Goal: Transaction & Acquisition: Download file/media

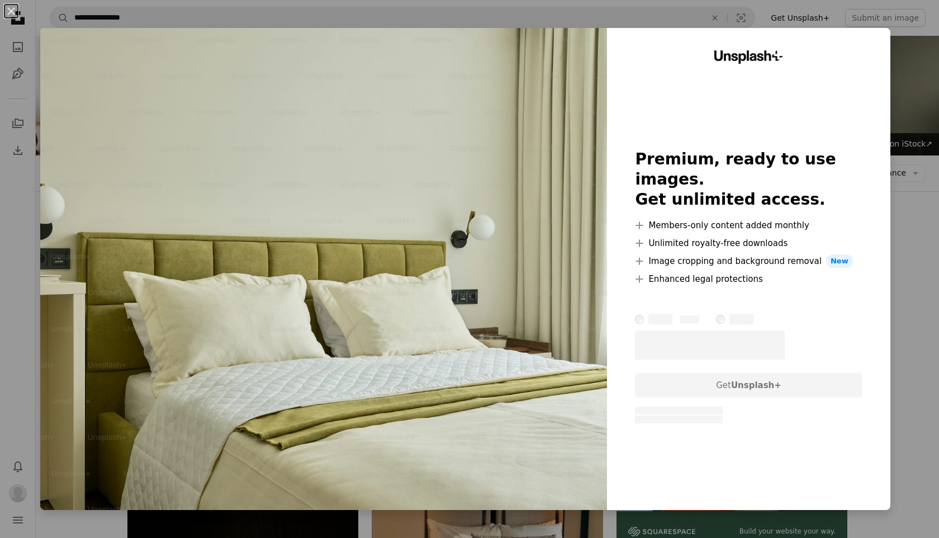
scroll to position [706, 0]
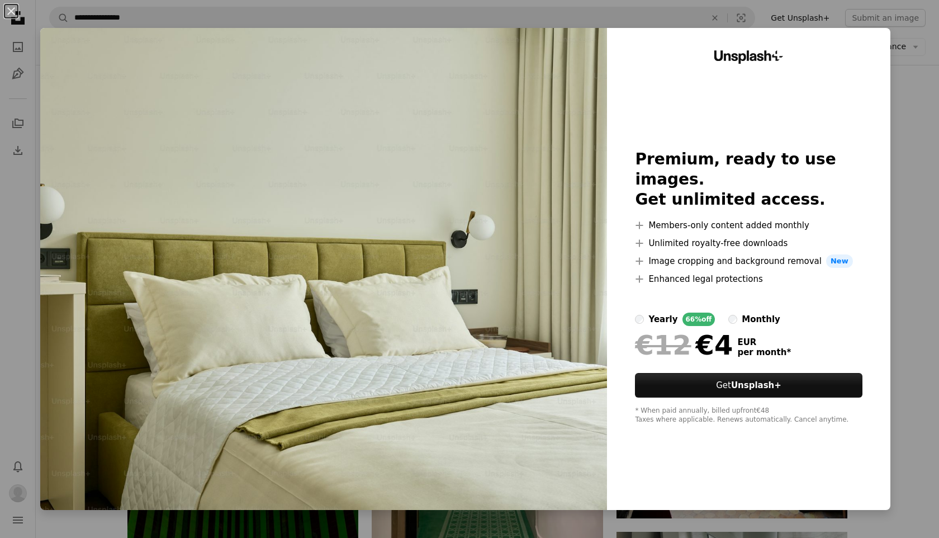
click at [934, 119] on div "An X shape Unsplash+ Premium, ready to use images. Get unlimited access. A plus…" at bounding box center [469, 269] width 939 height 538
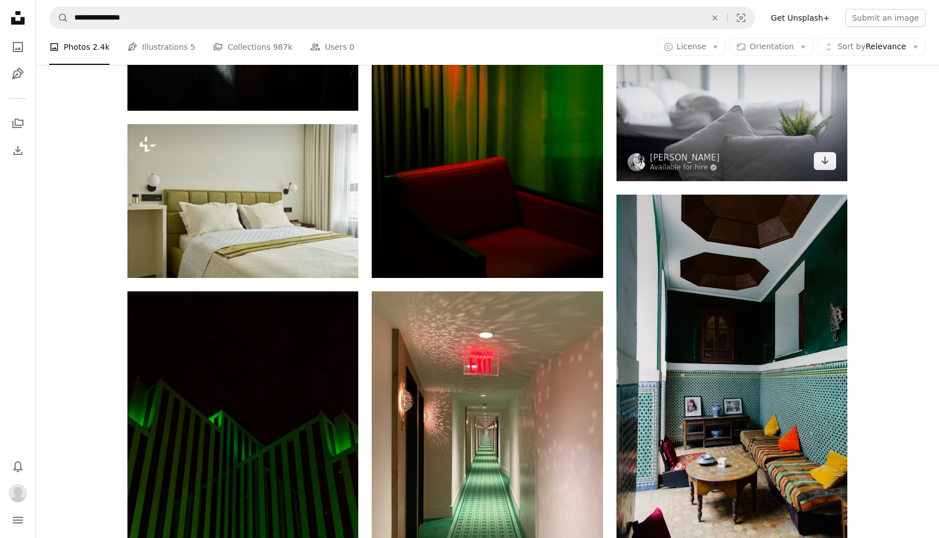
scroll to position [666, 0]
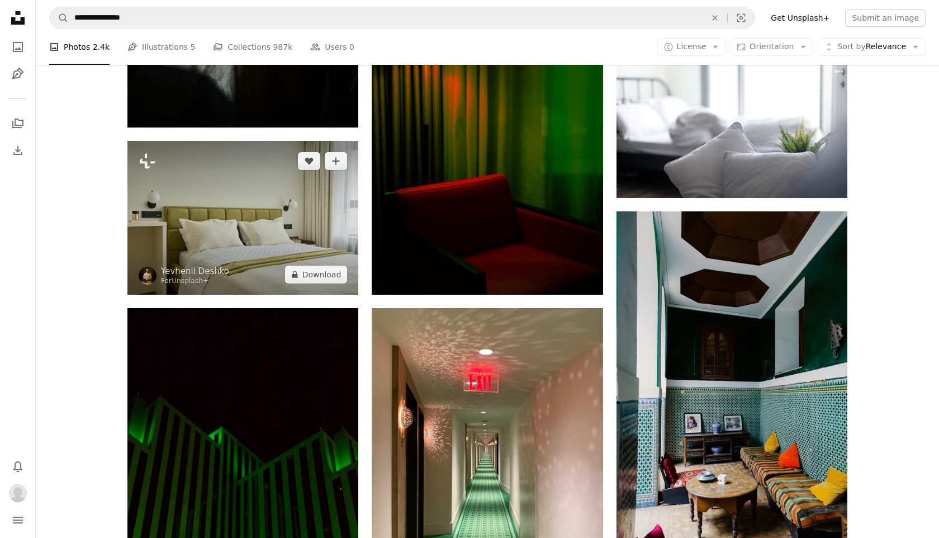
click at [300, 214] on img at bounding box center [242, 218] width 231 height 154
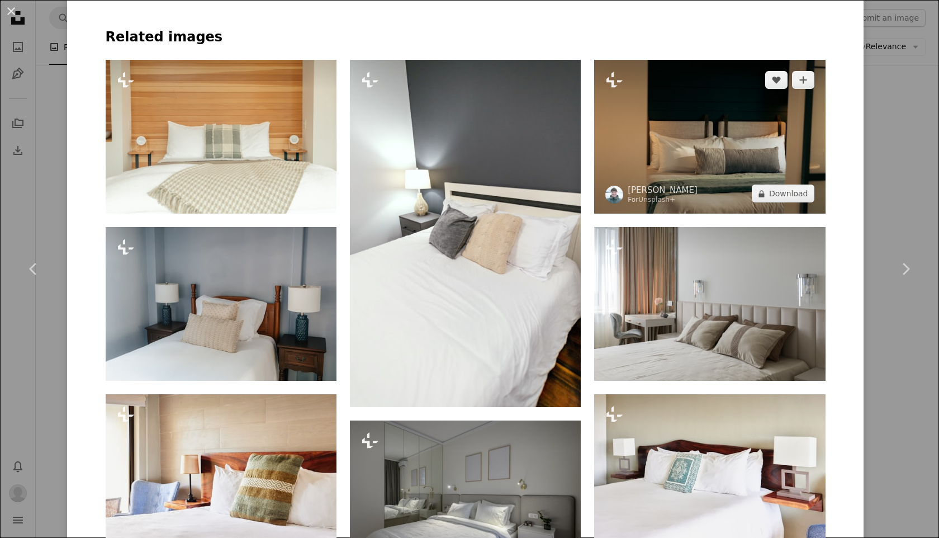
scroll to position [876, 0]
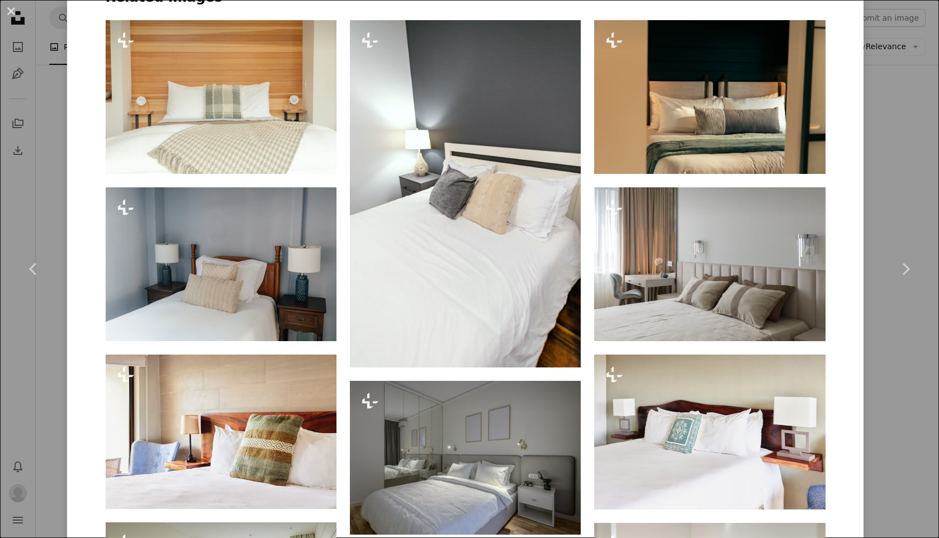
click at [900, 396] on div "An X shape Chevron left Chevron right Yevhenii Deshko For Unsplash+ A heart A p…" at bounding box center [469, 269] width 939 height 538
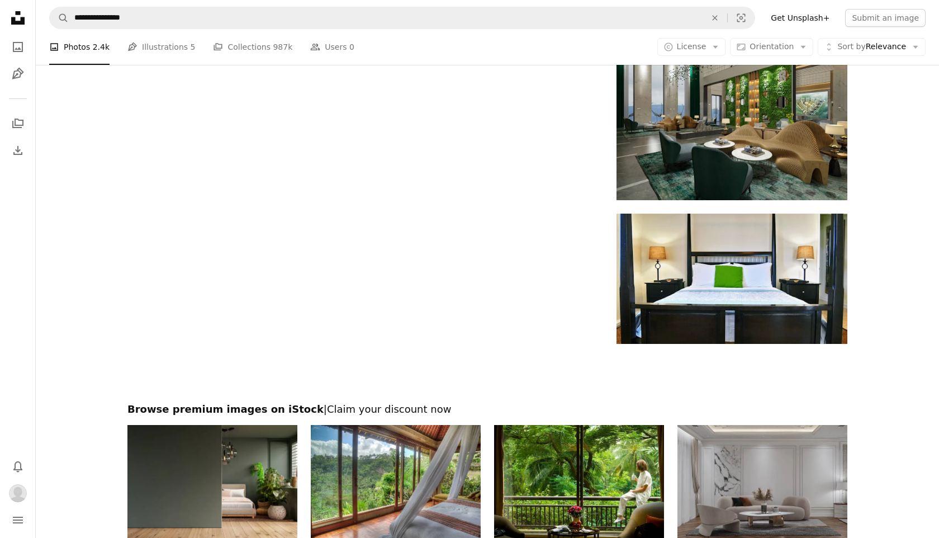
scroll to position [1767, 0]
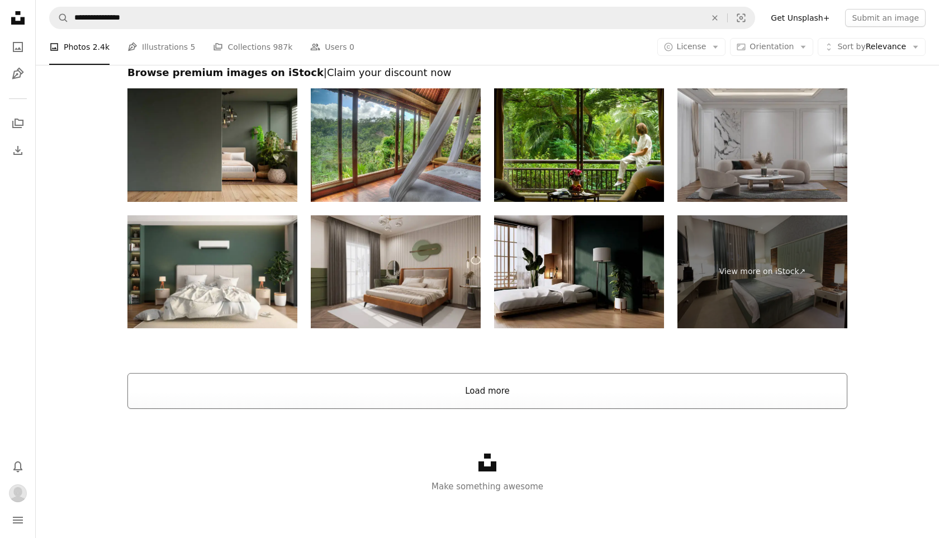
click at [516, 383] on button "Load more" at bounding box center [487, 391] width 720 height 36
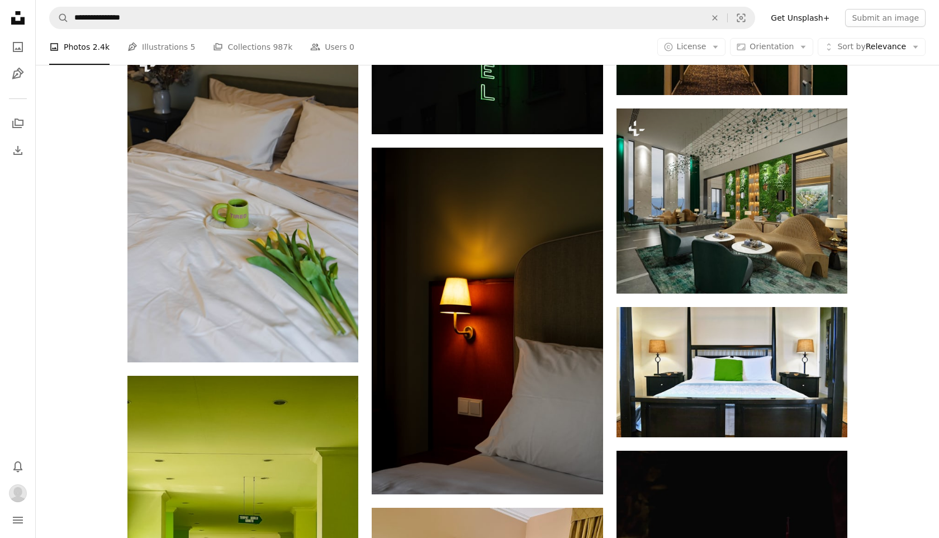
scroll to position [1543, 0]
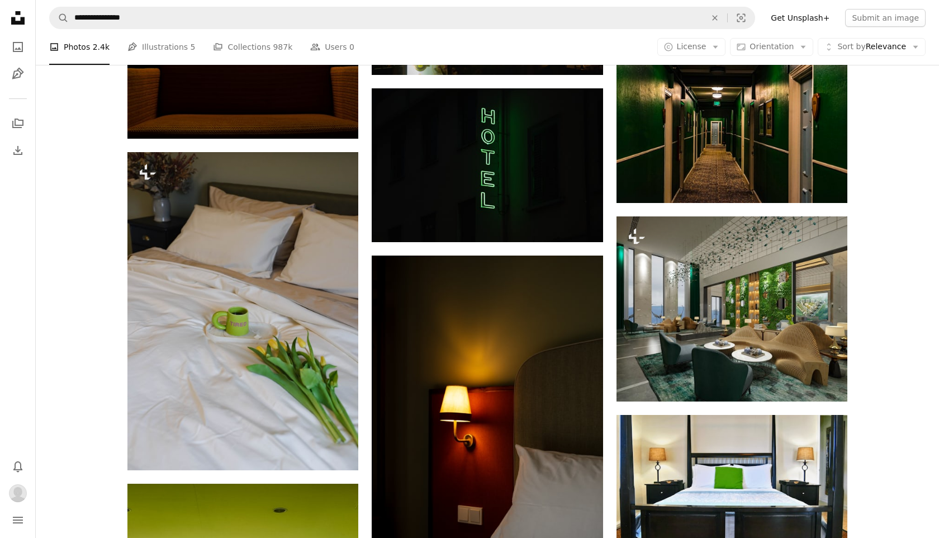
click at [91, 316] on div "Plus sign for Unsplash+ A heart A plus sign Getty Images For Unsplash+ A lock D…" at bounding box center [487, 499] width 903 height 3525
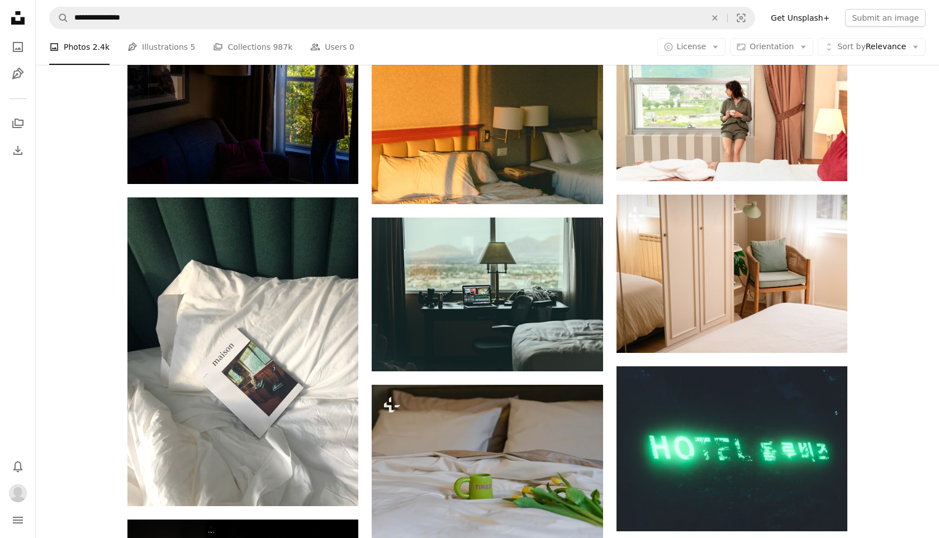
scroll to position [3621, 0]
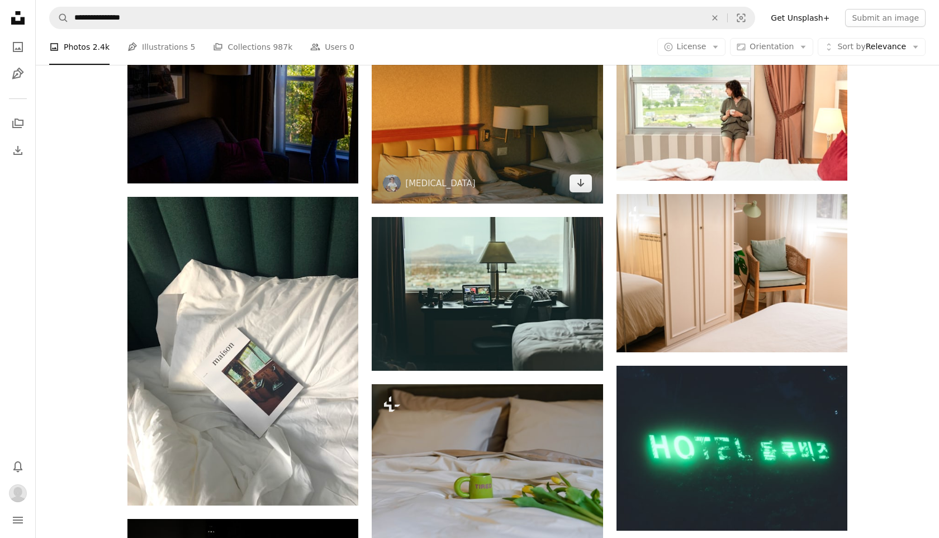
click at [523, 168] on img at bounding box center [487, 110] width 231 height 185
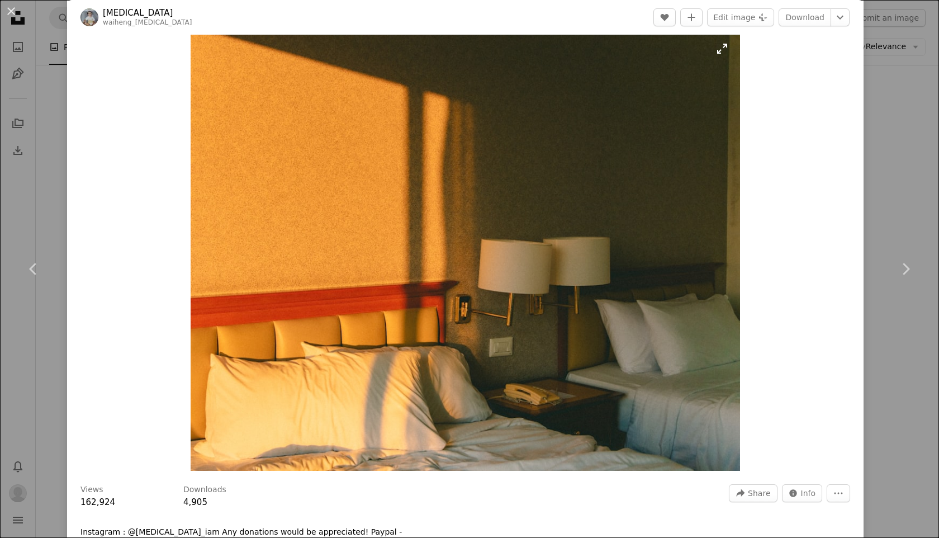
scroll to position [27, 0]
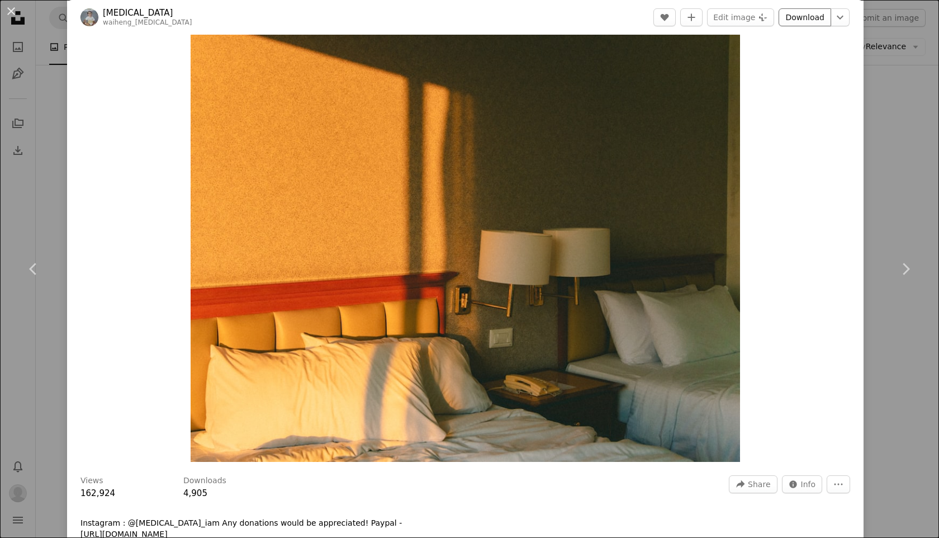
click at [811, 20] on link "Download" at bounding box center [805, 17] width 53 height 18
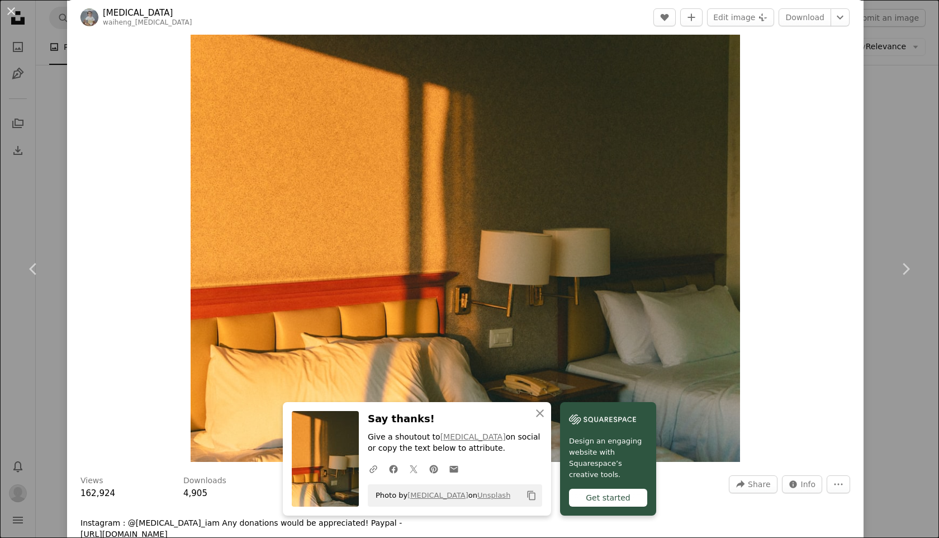
click at [924, 146] on div "An X shape Chevron left Chevron right An X shape Close Say thanks! Give a shout…" at bounding box center [469, 269] width 939 height 538
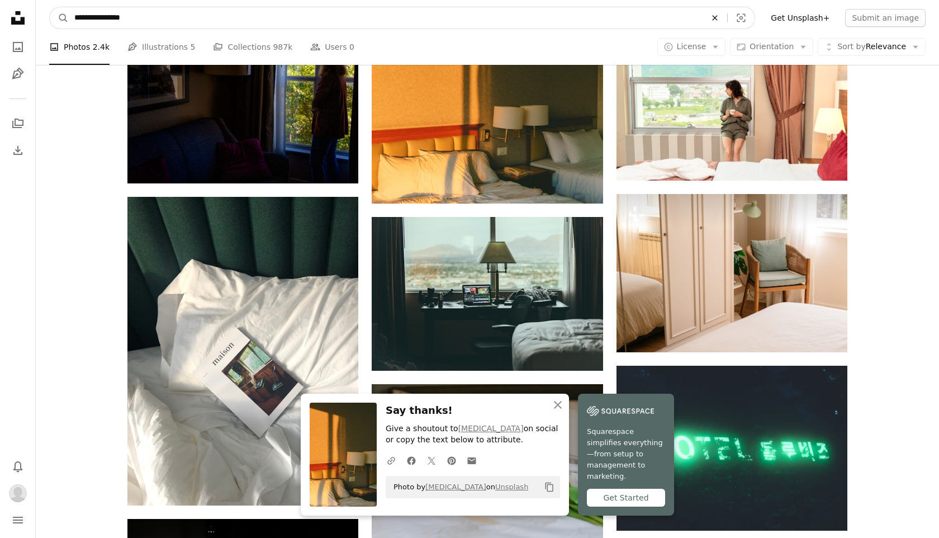
click at [717, 21] on icon "An X shape" at bounding box center [715, 17] width 25 height 9
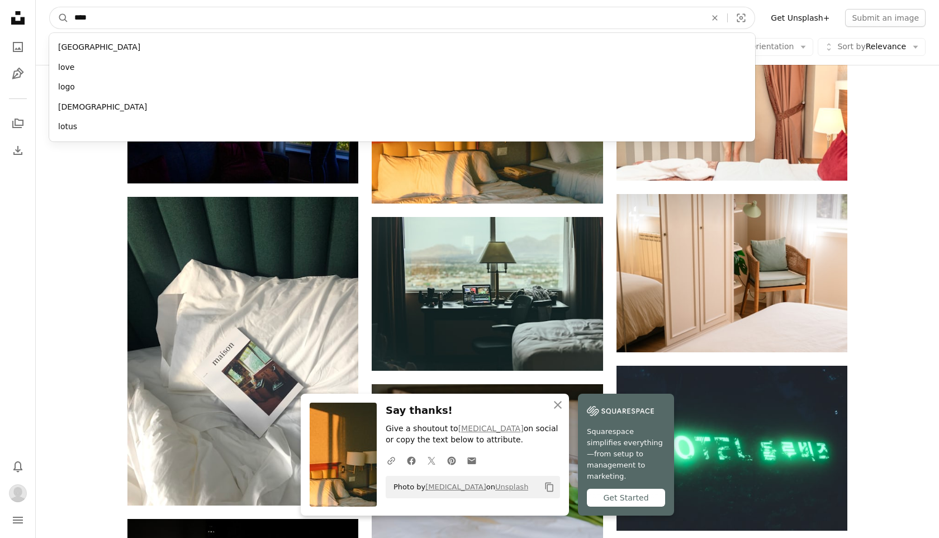
type input "*****"
click button "A magnifying glass" at bounding box center [59, 17] width 19 height 21
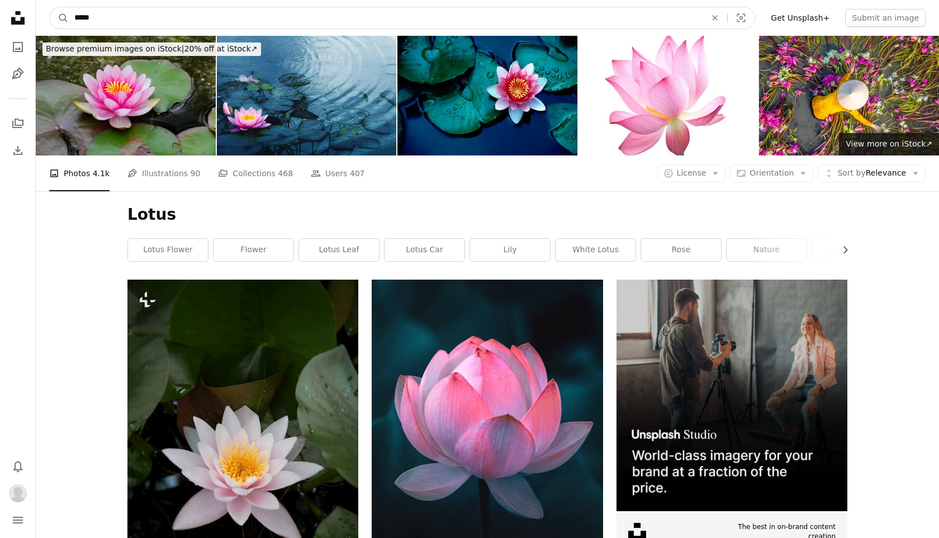
click at [209, 23] on input "*****" at bounding box center [386, 17] width 634 height 21
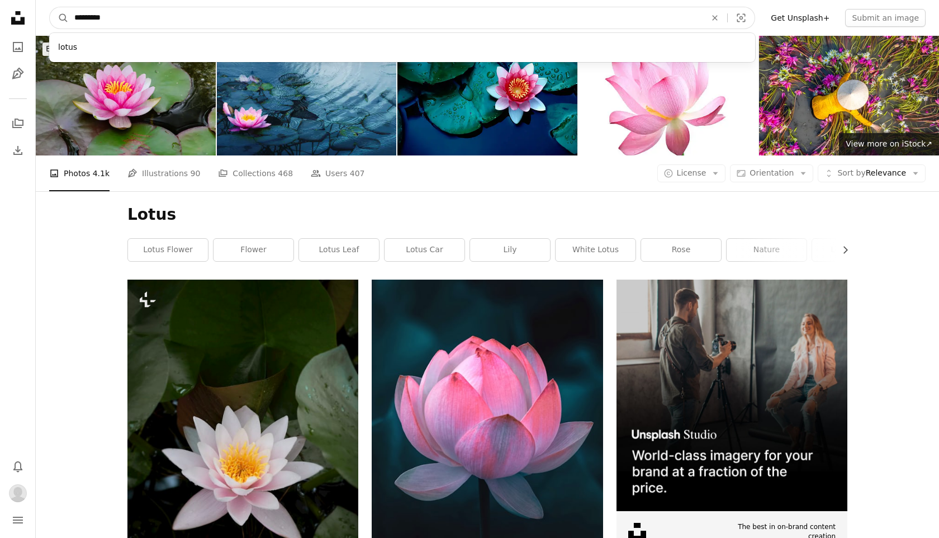
type input "**********"
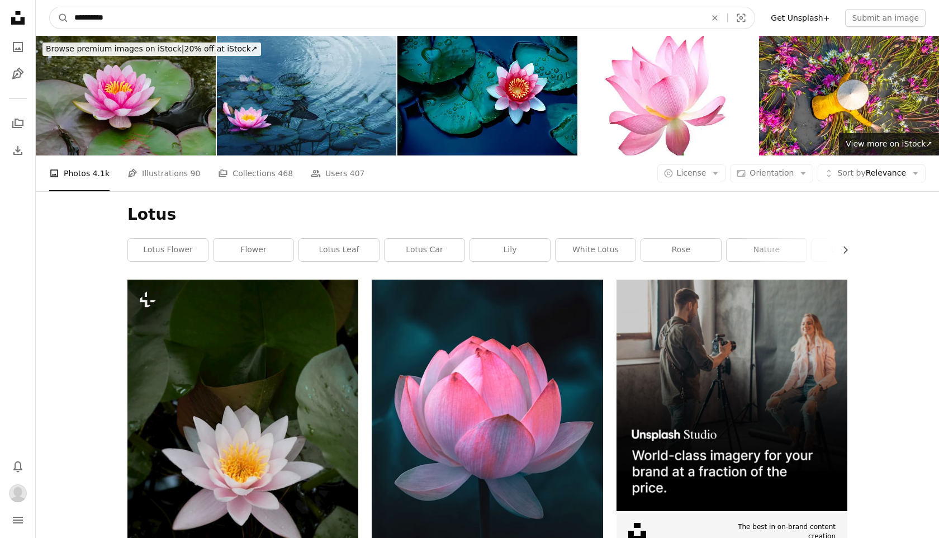
click button "A magnifying glass" at bounding box center [59, 17] width 19 height 21
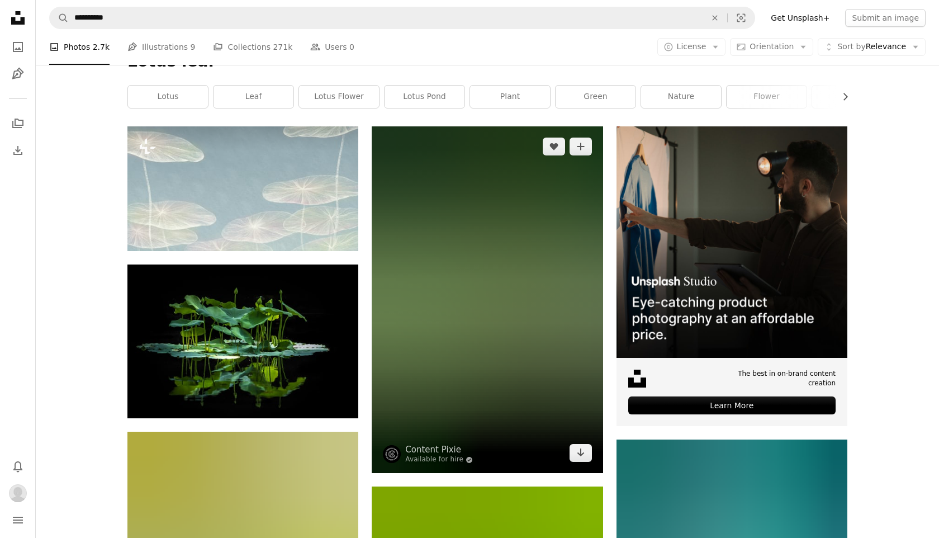
scroll to position [288, 0]
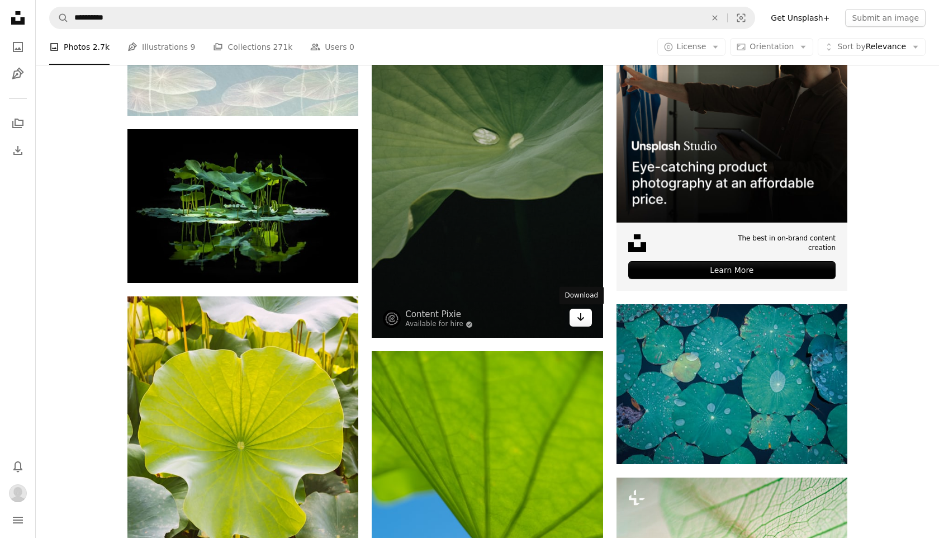
click at [581, 322] on icon "Arrow pointing down" at bounding box center [580, 316] width 9 height 13
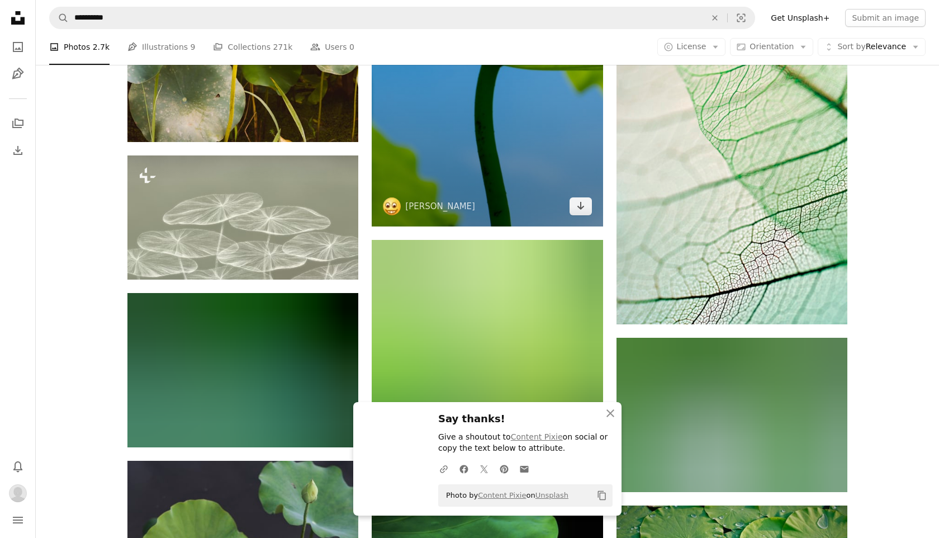
scroll to position [835, 0]
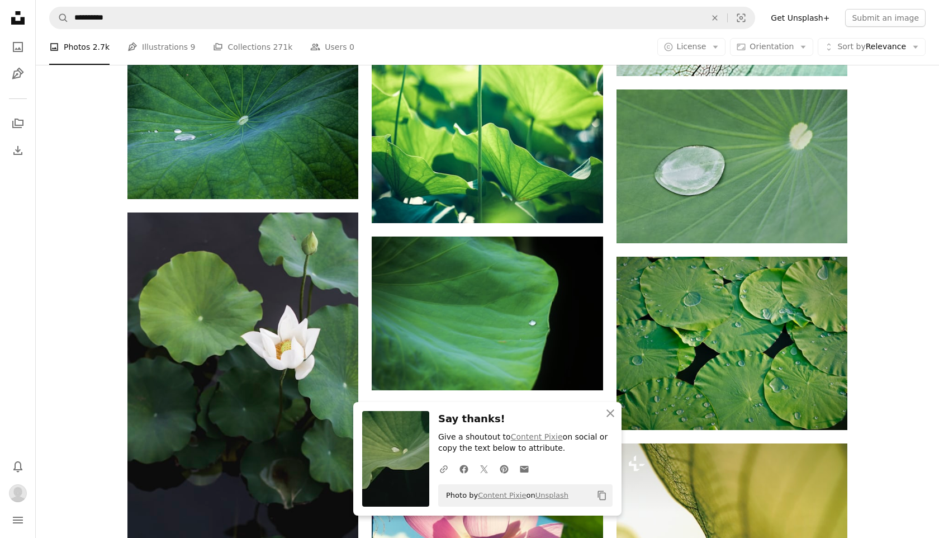
click at [84, 369] on div "Plus sign for Unsplash+ A heart A plus sign Getty Images For Unsplash+ A lock D…" at bounding box center [487, 231] width 903 height 1978
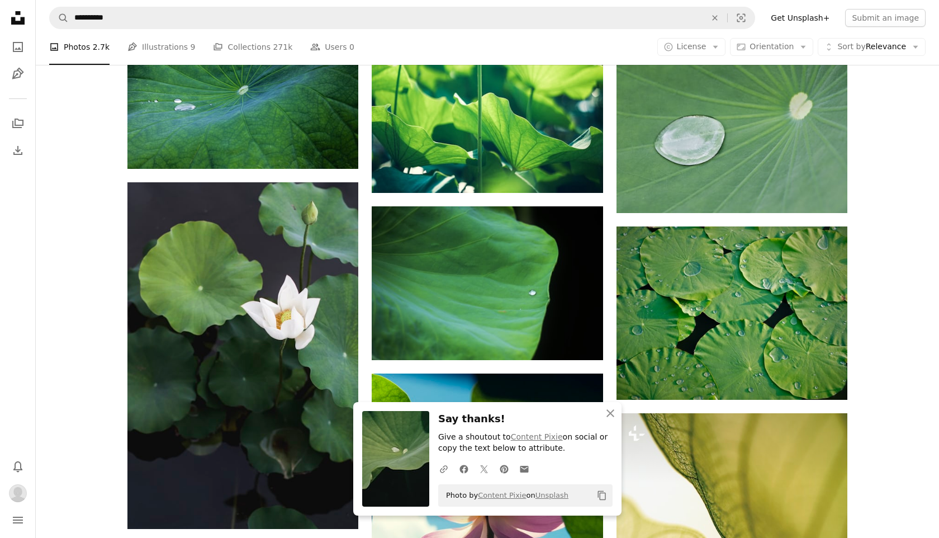
scroll to position [1070, 0]
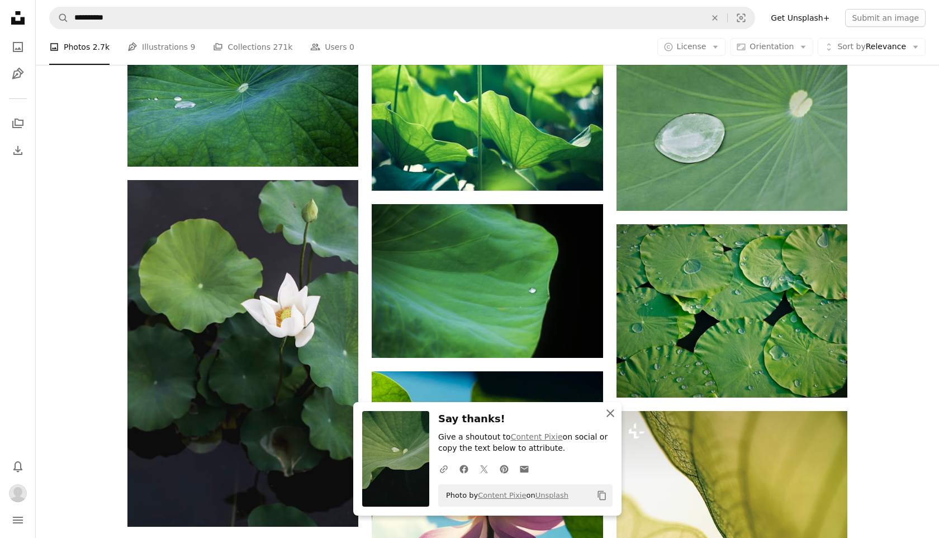
click at [611, 408] on icon "An X shape" at bounding box center [610, 412] width 13 height 13
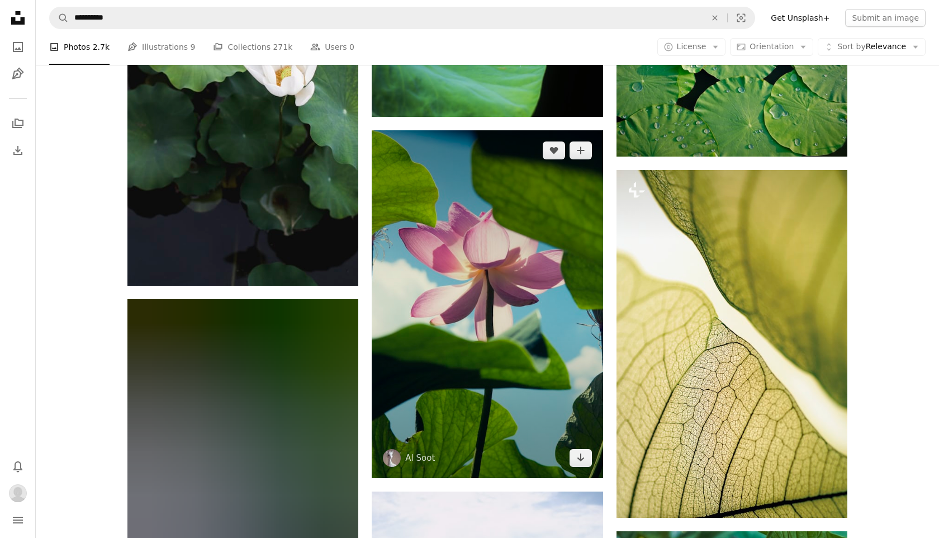
scroll to position [1375, 0]
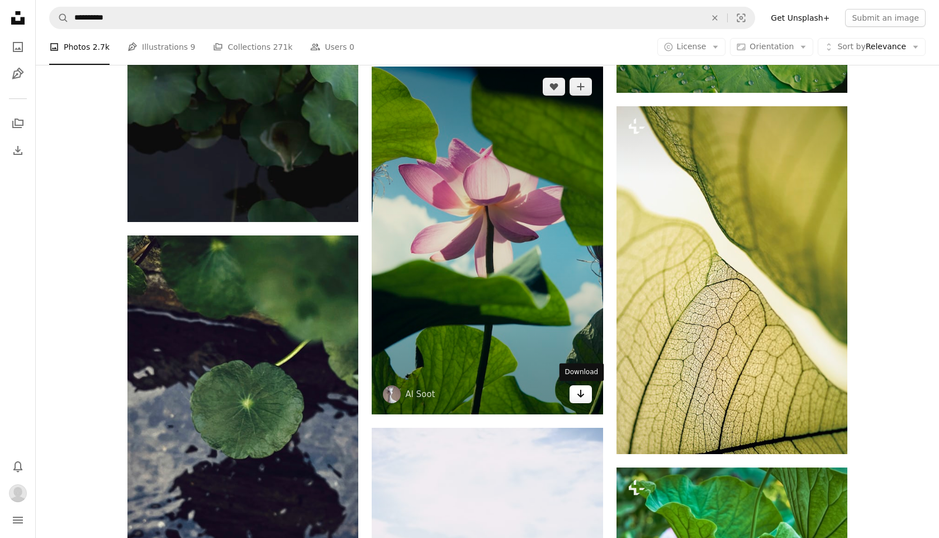
click at [583, 403] on link "Arrow pointing down" at bounding box center [581, 394] width 22 height 18
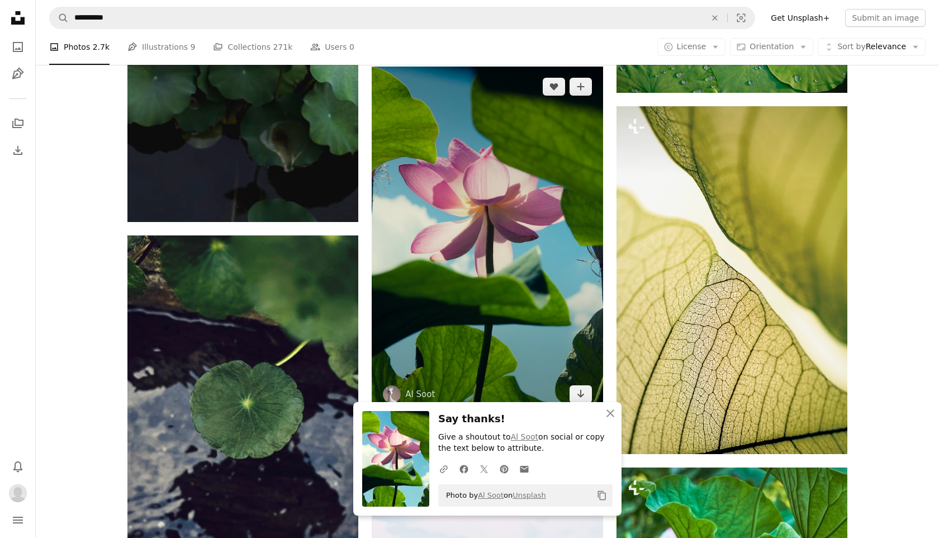
scroll to position [1544, 0]
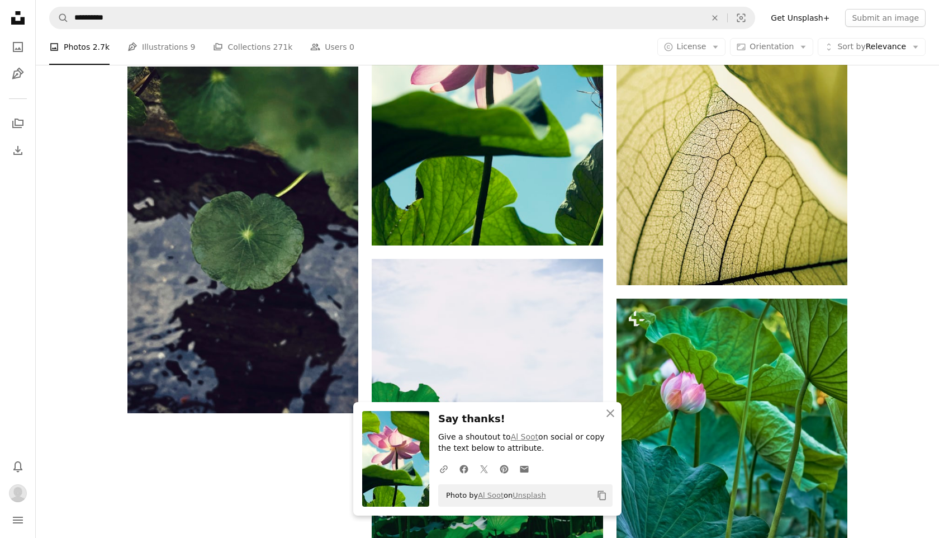
click at [613, 413] on icon "An X shape" at bounding box center [610, 412] width 13 height 13
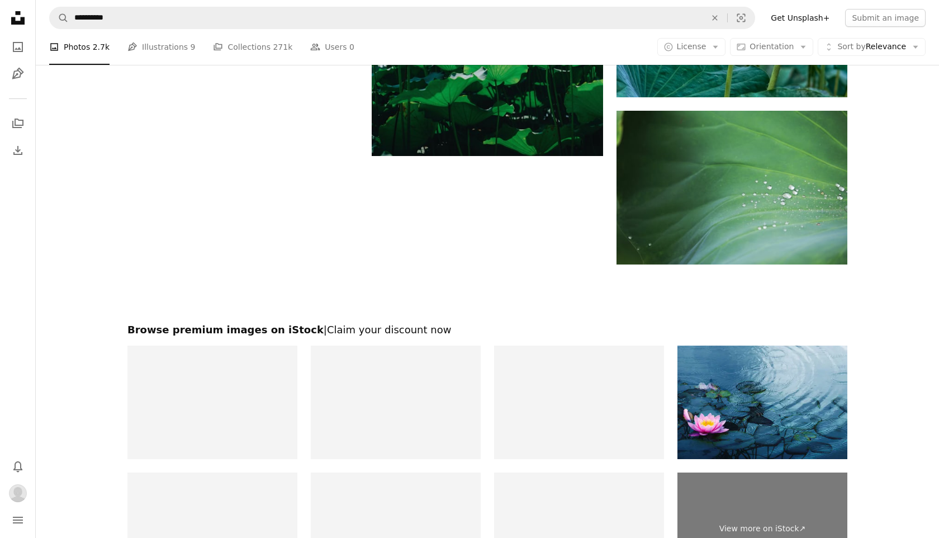
scroll to position [2208, 0]
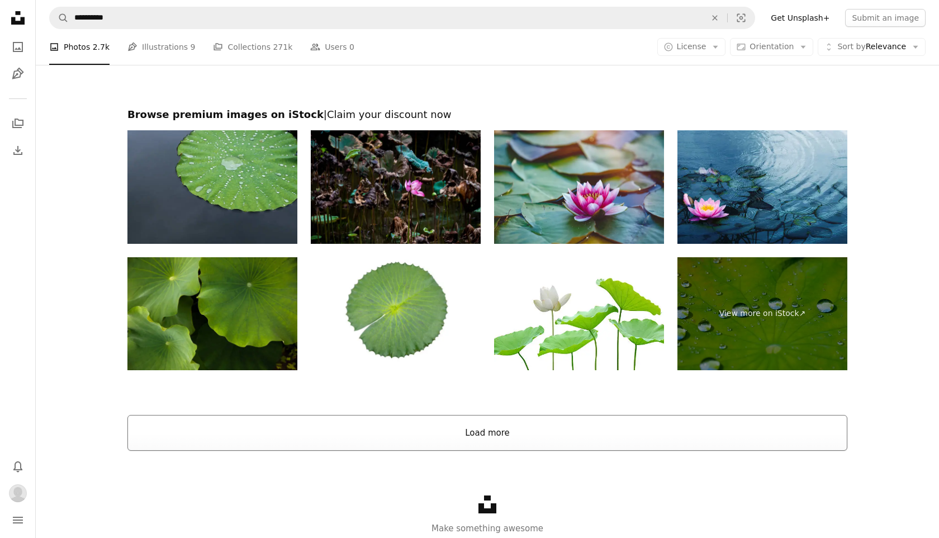
click at [342, 445] on button "Load more" at bounding box center [487, 433] width 720 height 36
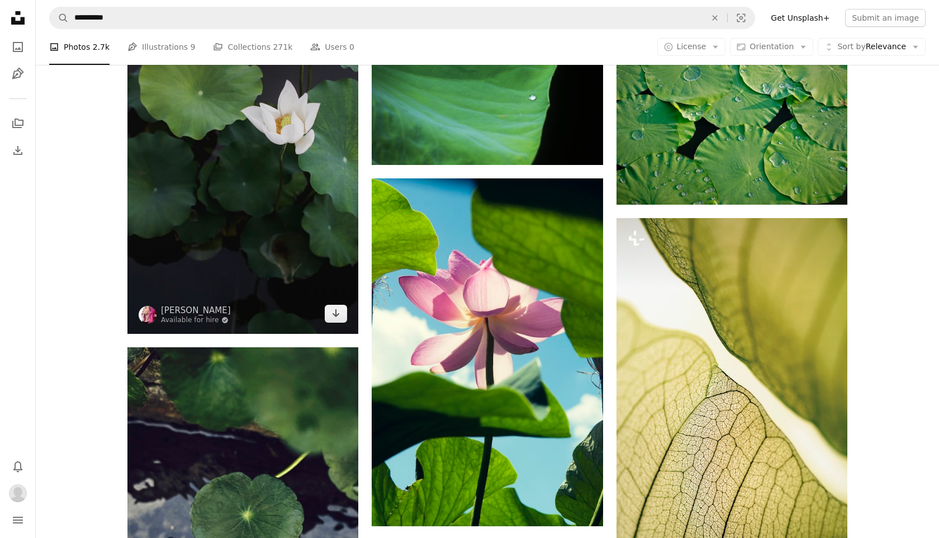
scroll to position [1133, 0]
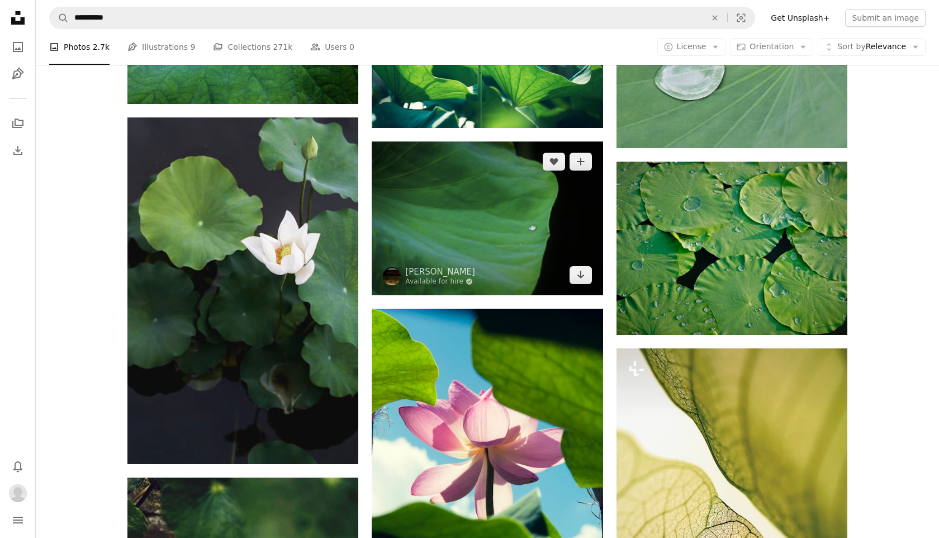
click at [470, 244] on img at bounding box center [487, 218] width 231 height 154
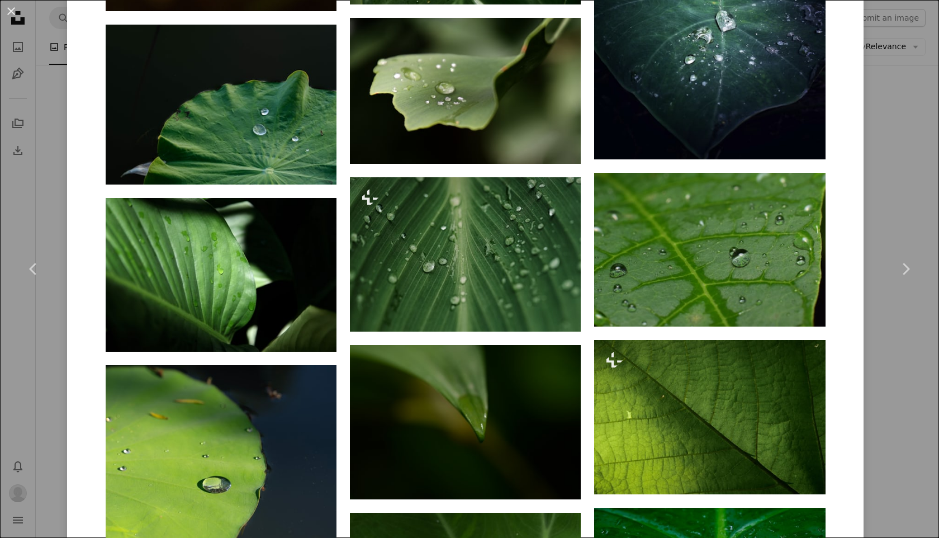
scroll to position [1312, 0]
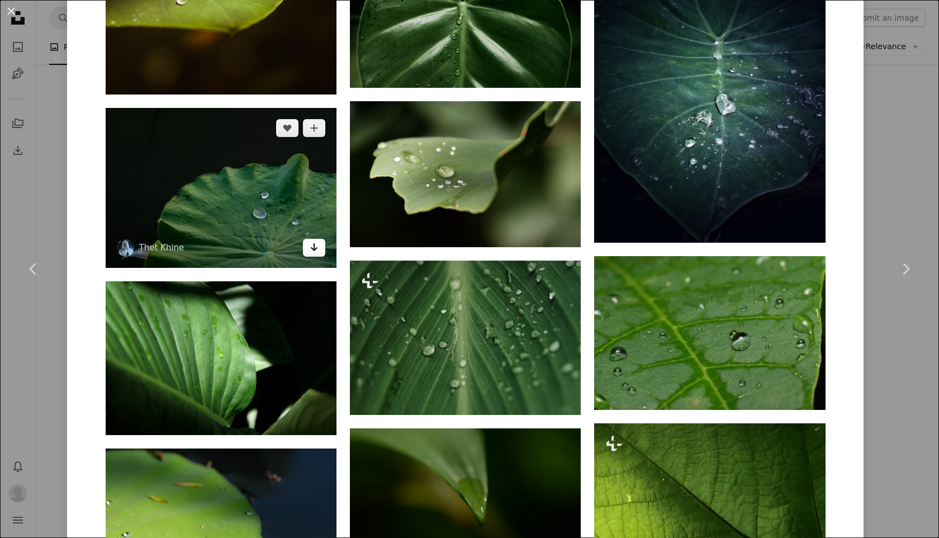
click at [314, 240] on icon "Arrow pointing down" at bounding box center [314, 246] width 9 height 13
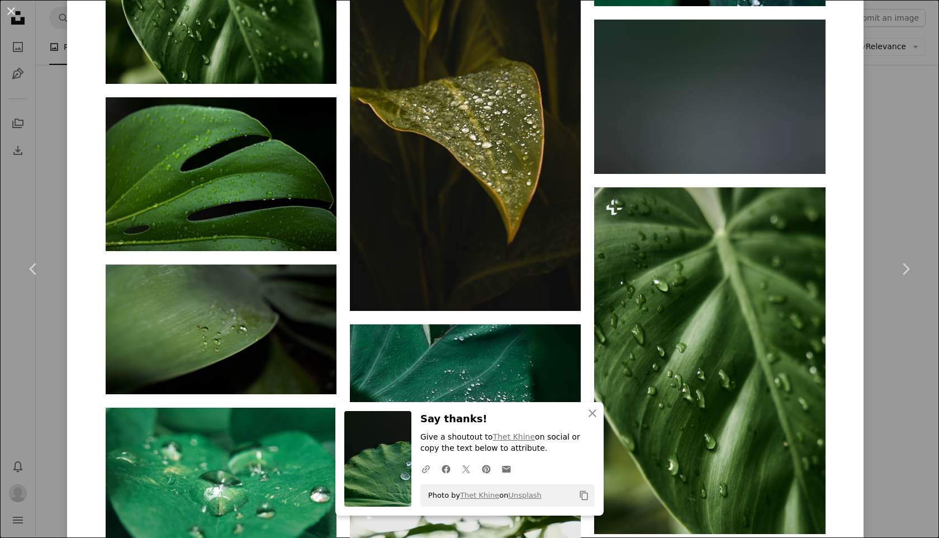
scroll to position [2481, 0]
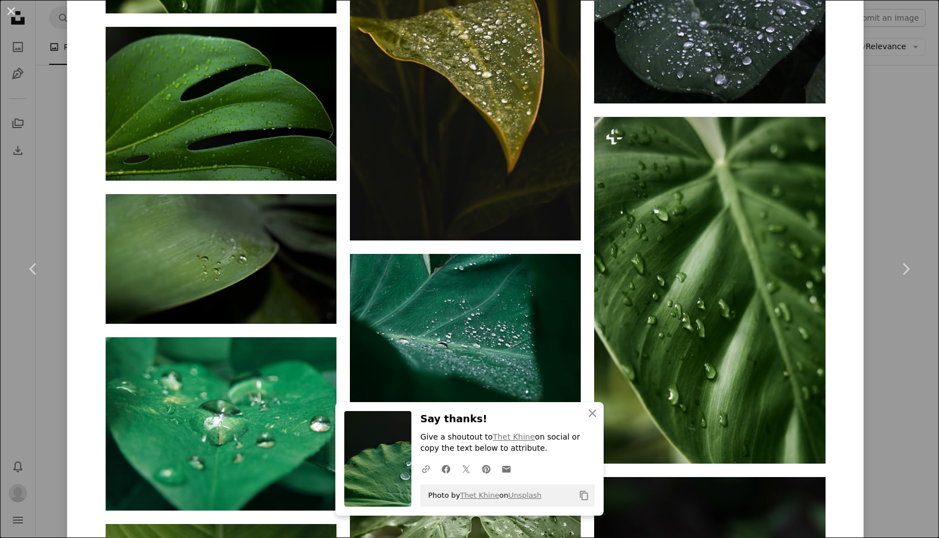
click at [54, 388] on div "An X shape Chevron left Chevron right An X shape Close Say thanks! Give a shout…" at bounding box center [469, 269] width 939 height 538
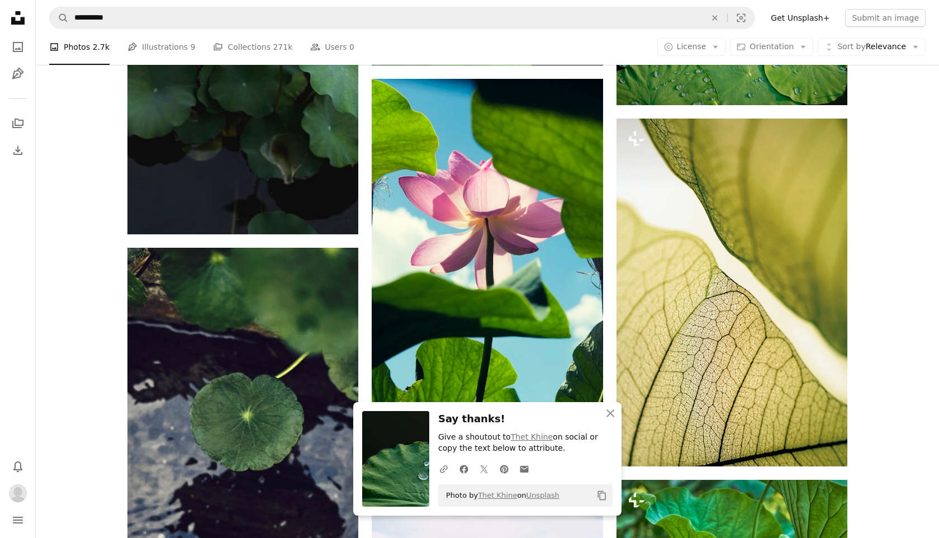
scroll to position [1673, 0]
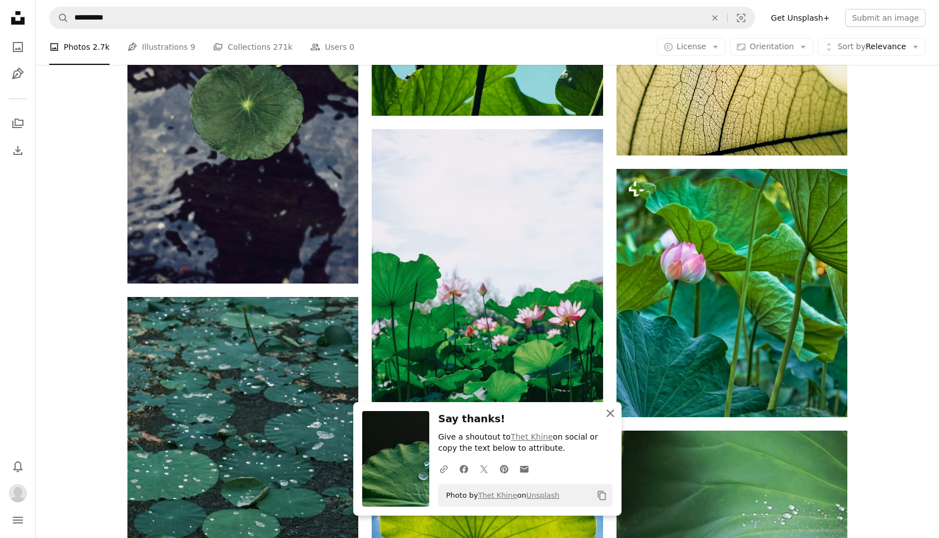
click at [612, 407] on icon "An X shape" at bounding box center [610, 412] width 13 height 13
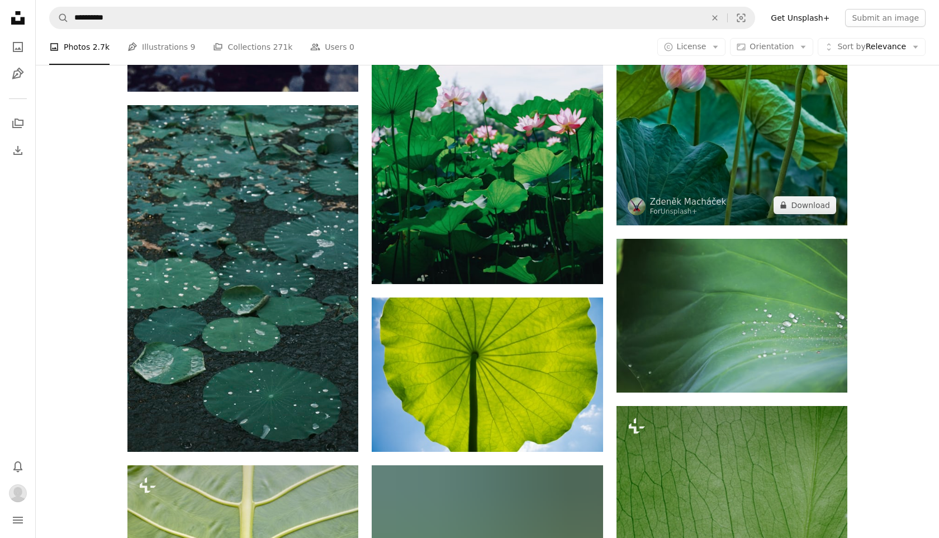
scroll to position [2022, 0]
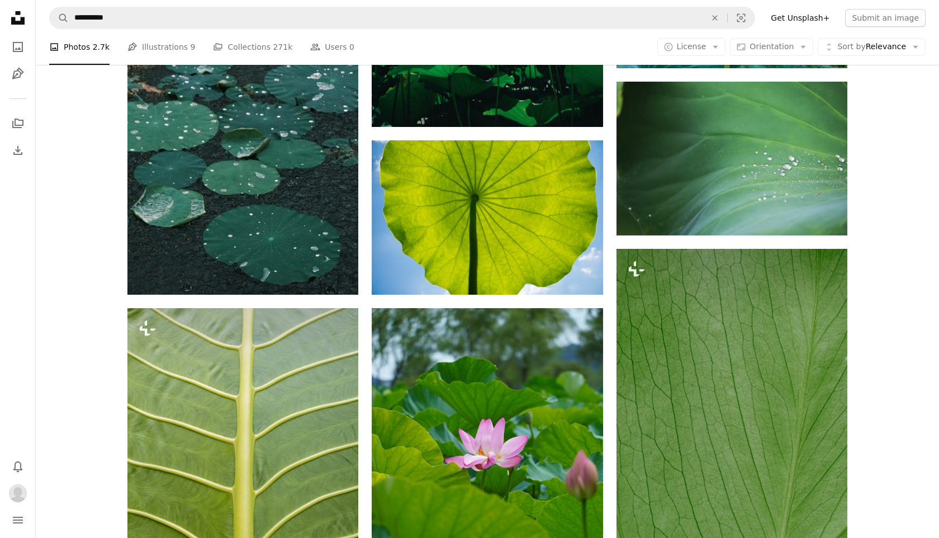
click at [902, 431] on div "Plus sign for Unsplash+ A heart A plus sign Getty Images For Unsplash+ A lock D…" at bounding box center [487, 232] width 903 height 3951
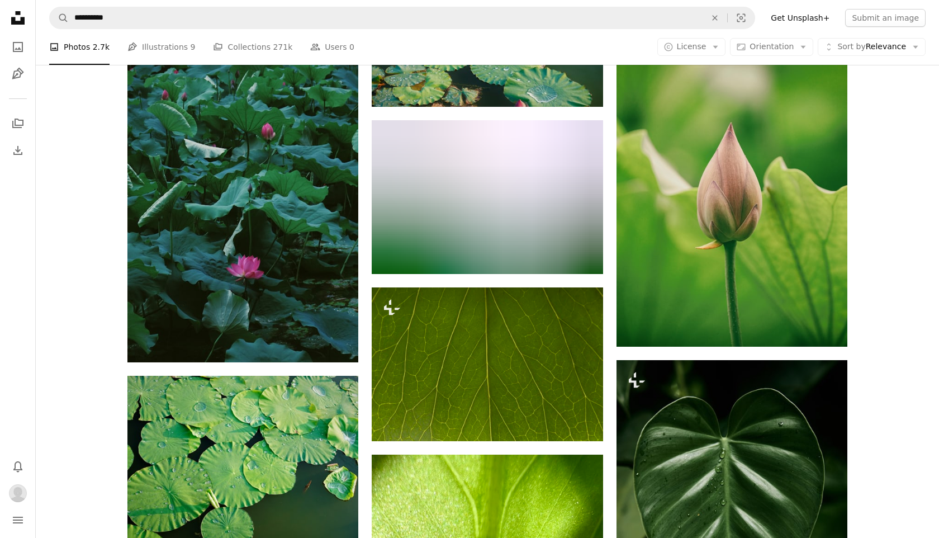
scroll to position [3137, 0]
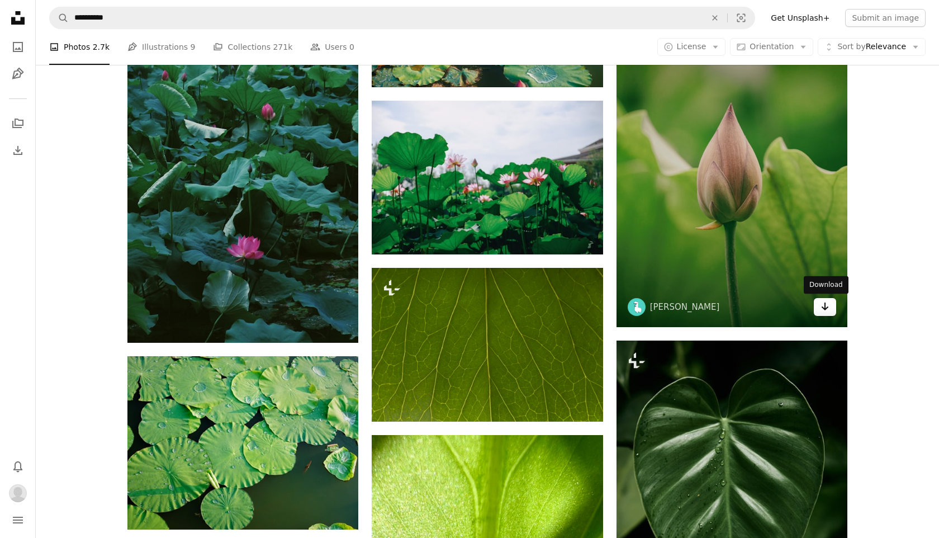
click at [830, 311] on link "Arrow pointing down" at bounding box center [825, 307] width 22 height 18
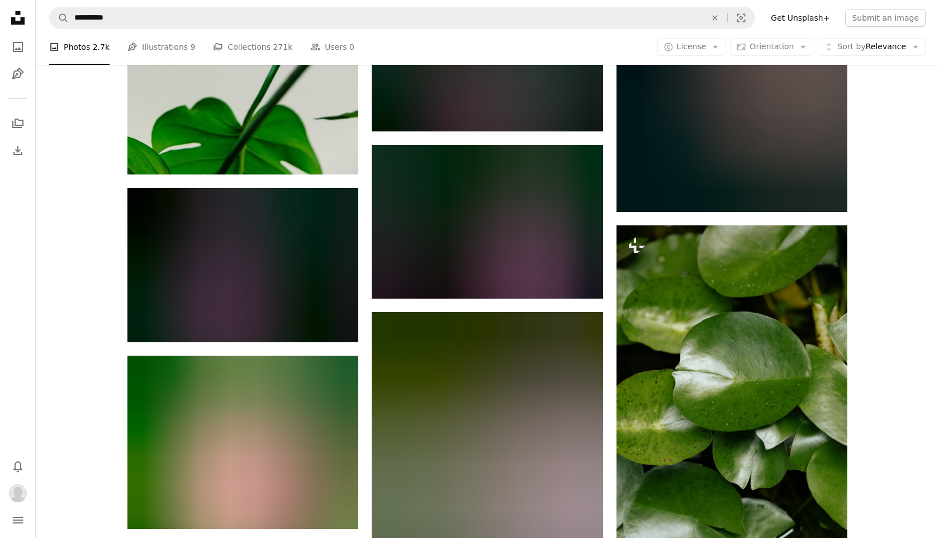
scroll to position [4565, 0]
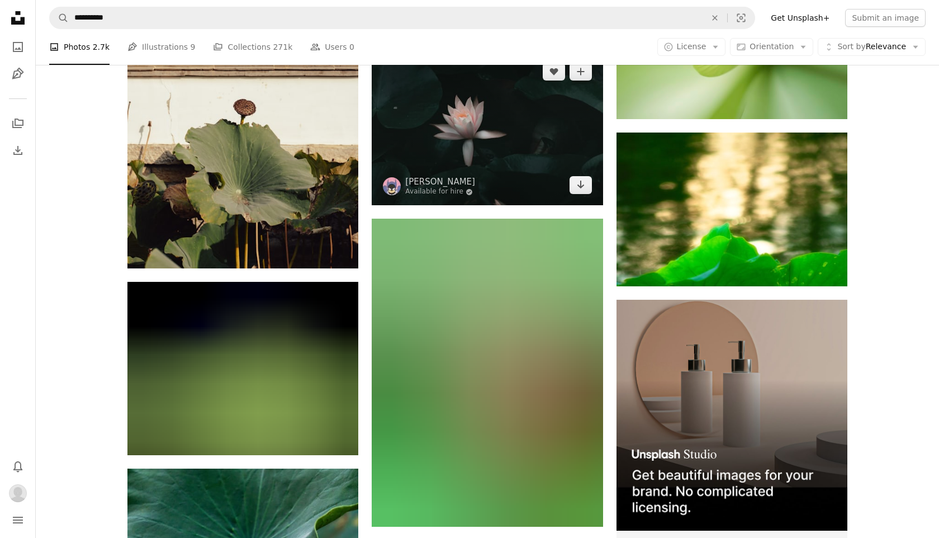
scroll to position [5213, 0]
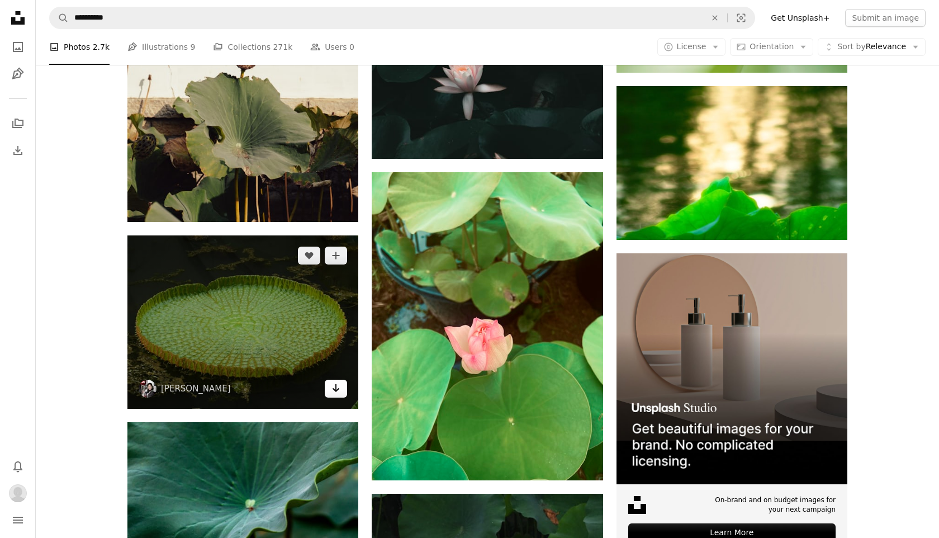
click at [343, 393] on link "Arrow pointing down" at bounding box center [336, 389] width 22 height 18
